Goal: Find specific page/section: Find specific page/section

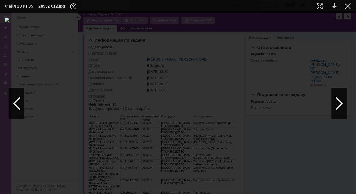
scroll to position [84, 0]
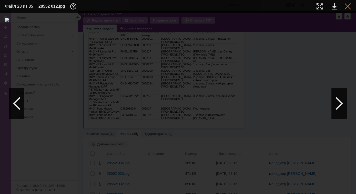
click at [349, 9] on div at bounding box center [347, 6] width 6 height 6
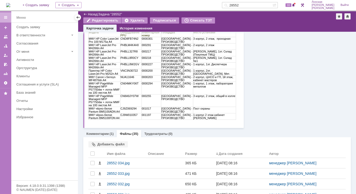
click at [249, 5] on input "28552" at bounding box center [247, 5] width 50 height 6
click at [255, 3] on input "28552" at bounding box center [247, 5] width 50 height 6
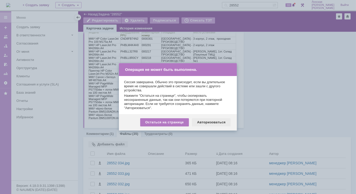
click at [212, 124] on div "Авторизоваться" at bounding box center [211, 122] width 39 height 8
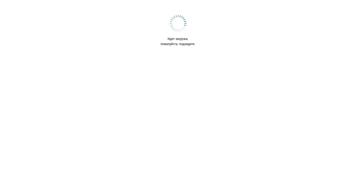
click at [326, 65] on html "Идет загрузка, пожалуйста, подождите." at bounding box center [178, 32] width 356 height 65
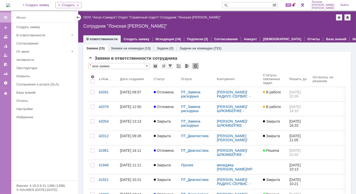
click at [4, 15] on div at bounding box center [6, 17] width 4 height 4
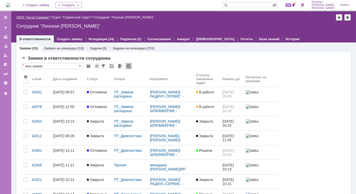
click at [30, 17] on link "ООО "Аксус-Самара"" at bounding box center [32, 17] width 33 height 4
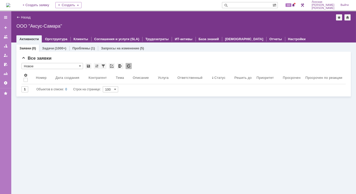
click at [10, 3] on img at bounding box center [8, 5] width 4 height 4
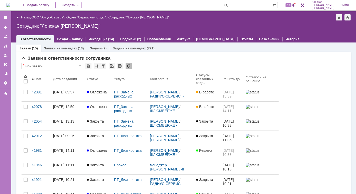
click at [18, 17] on div "Назад" at bounding box center [23, 17] width 14 height 4
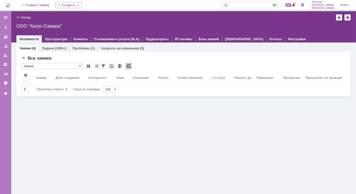
click at [18, 17] on div "Назад" at bounding box center [23, 17] width 14 height 4
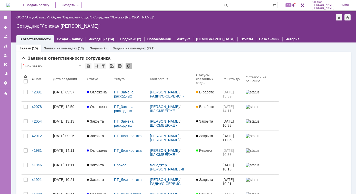
click at [6, 18] on div at bounding box center [6, 17] width 4 height 4
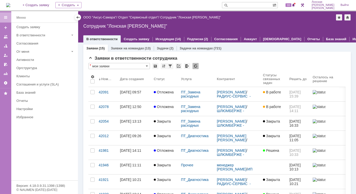
click at [10, 4] on img at bounding box center [8, 5] width 4 height 4
click at [241, 4] on input "text" at bounding box center [247, 5] width 50 height 6
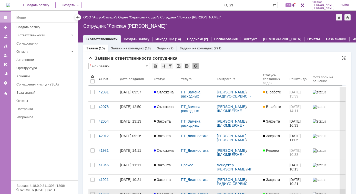
type input "23"
